Goal: Transaction & Acquisition: Purchase product/service

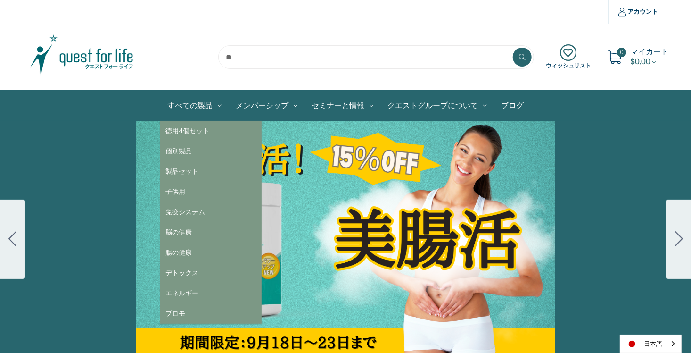
click at [199, 110] on link "すべての製品" at bounding box center [194, 106] width 68 height 30
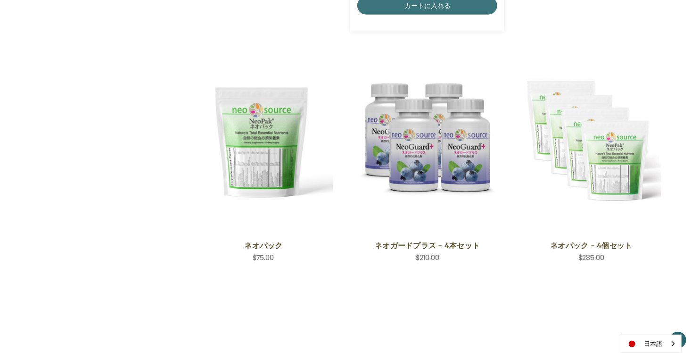
scroll to position [472, 0]
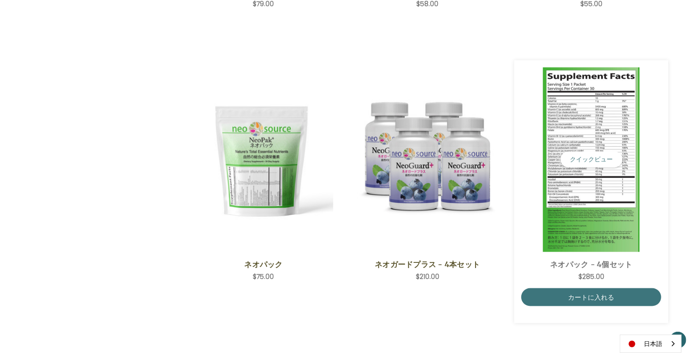
click at [597, 178] on img "NeoPak - 4 Save Set,$285.00\a" at bounding box center [592, 159] width 140 height 184
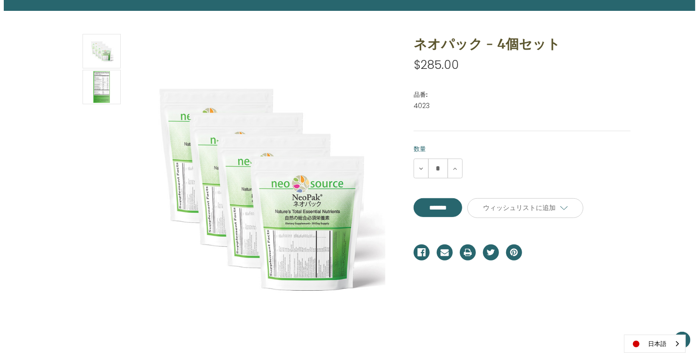
scroll to position [94, 0]
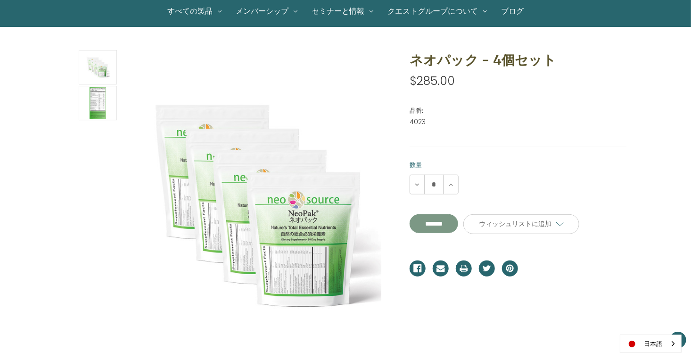
click at [458, 221] on input "**********" at bounding box center [434, 223] width 49 height 19
type input "*******"
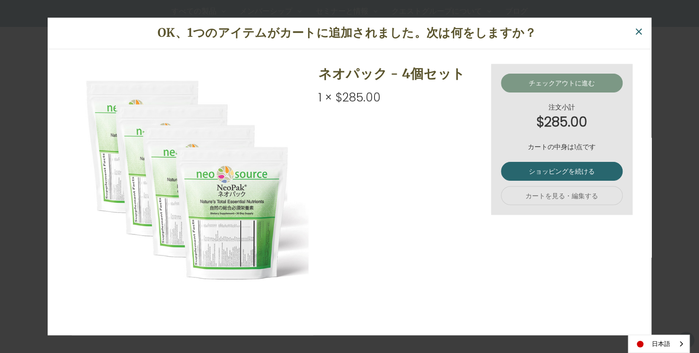
click at [568, 83] on link "チェックアウトに進む" at bounding box center [562, 83] width 122 height 19
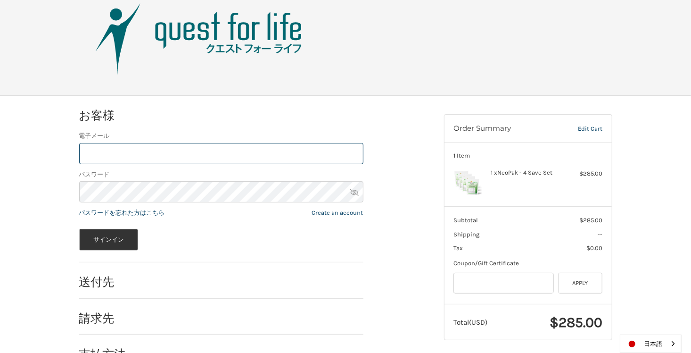
scroll to position [61, 0]
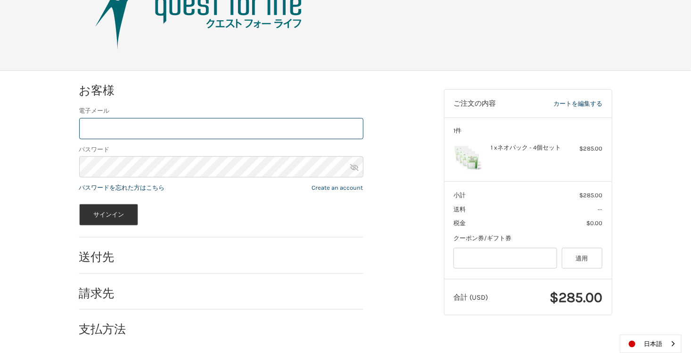
click at [114, 128] on input "電子メール" at bounding box center [221, 128] width 284 height 21
type input "**********"
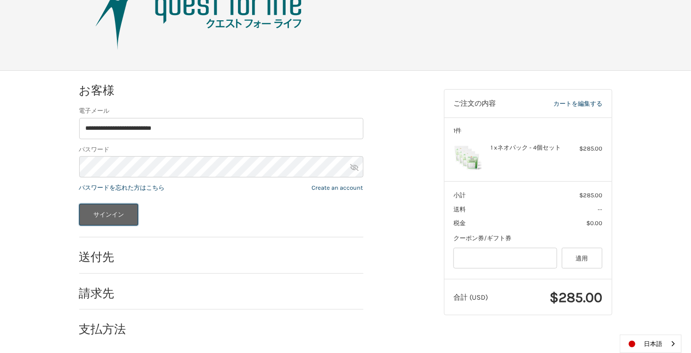
click at [112, 204] on button "サインイン" at bounding box center [108, 215] width 59 height 22
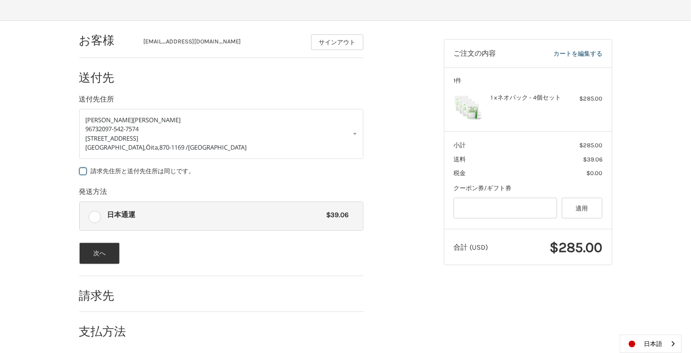
scroll to position [114, 0]
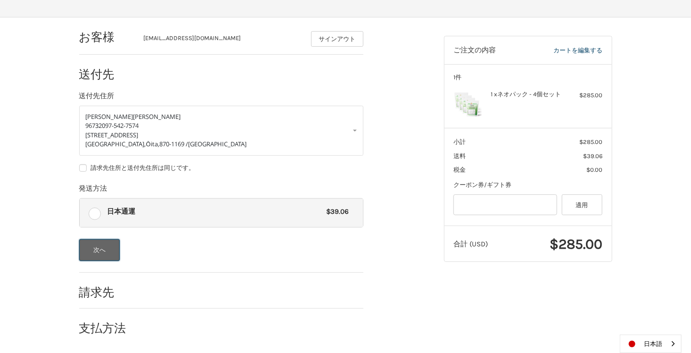
click at [104, 245] on button "次へ" at bounding box center [99, 250] width 41 height 22
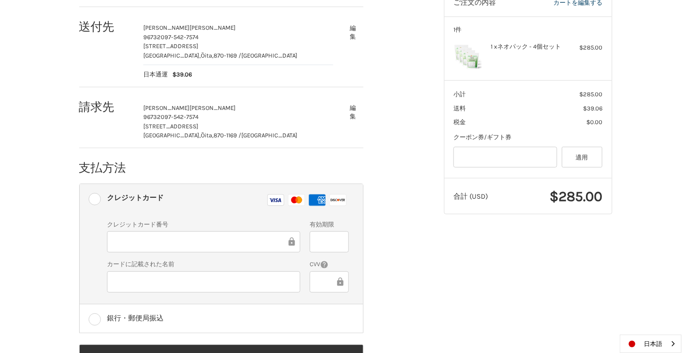
scroll to position [201, 0]
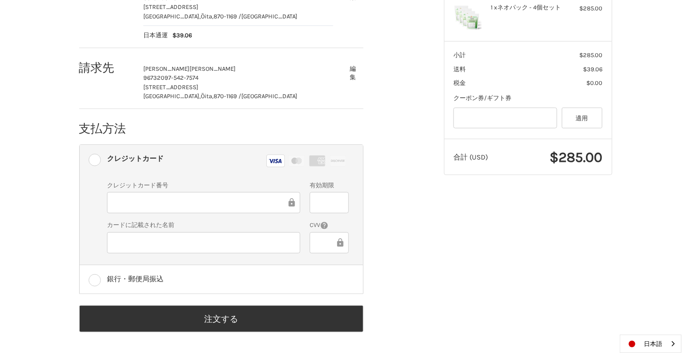
click at [147, 253] on div "カードに記載された名前" at bounding box center [203, 237] width 203 height 34
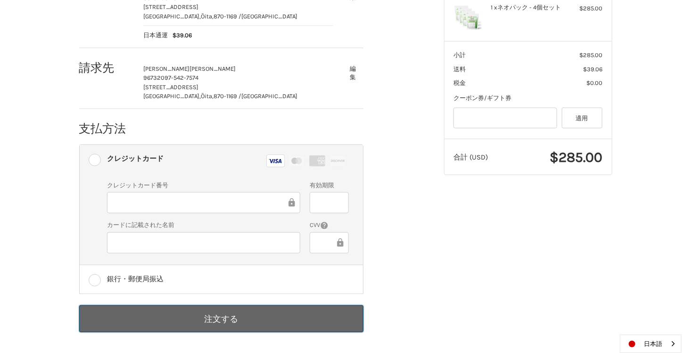
click at [227, 324] on button "注文する" at bounding box center [221, 318] width 284 height 27
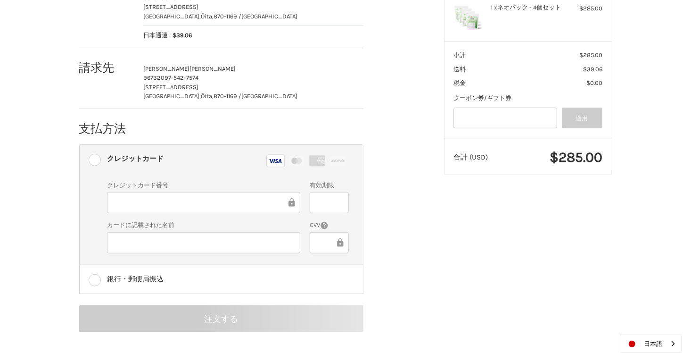
scroll to position [41, 0]
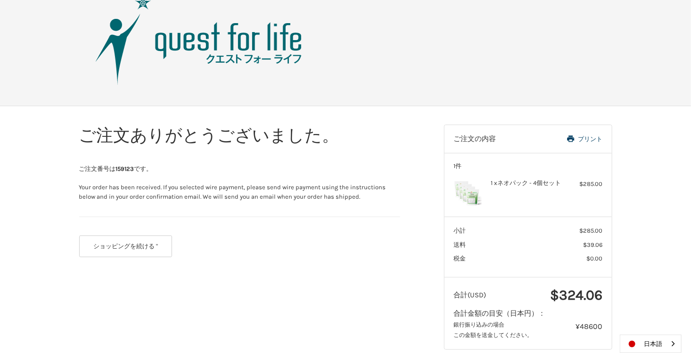
scroll to position [40, 0]
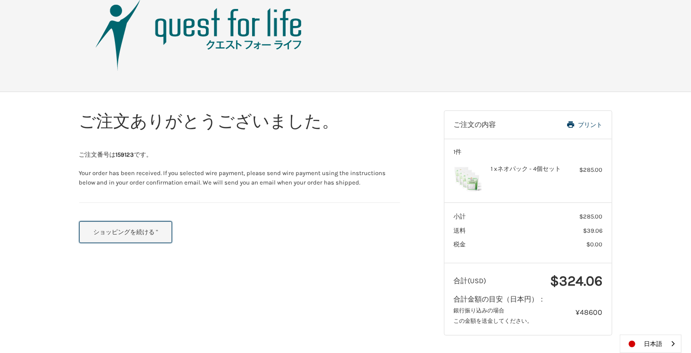
click at [102, 228] on button "ショッピングを続ける "" at bounding box center [125, 232] width 93 height 22
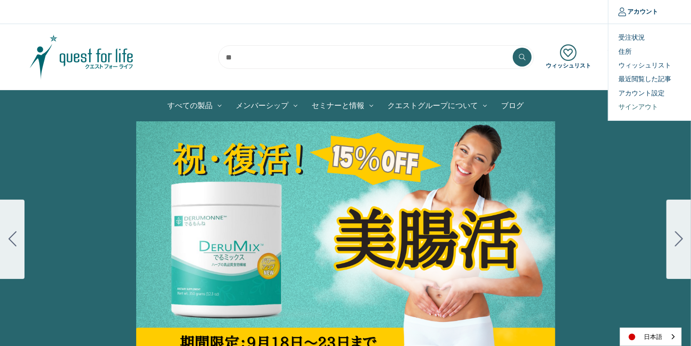
click at [637, 103] on link "サインアウト" at bounding box center [655, 107] width 93 height 14
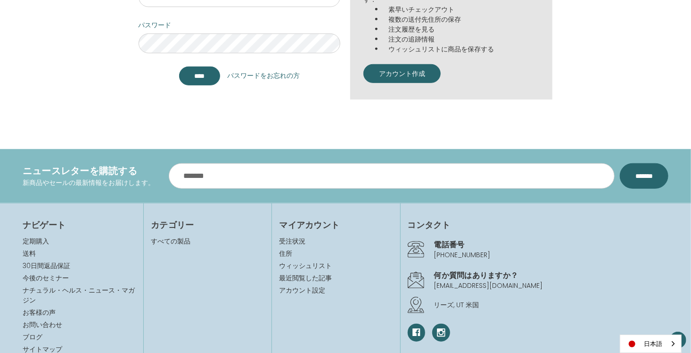
scroll to position [345, 0]
